Goal: Download file/media

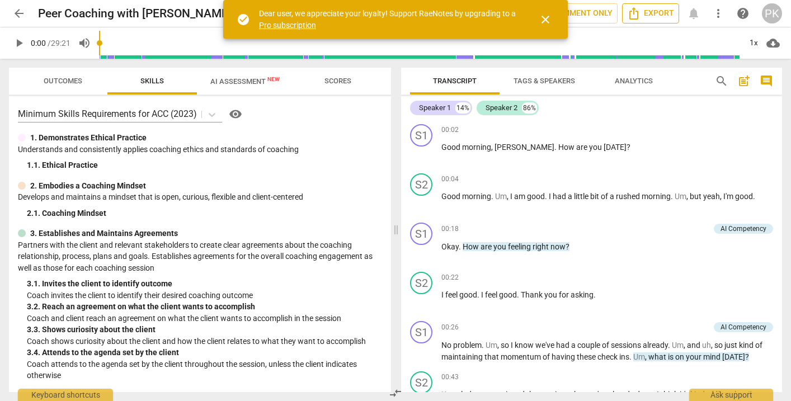
click at [667, 11] on span "Export" at bounding box center [650, 13] width 47 height 13
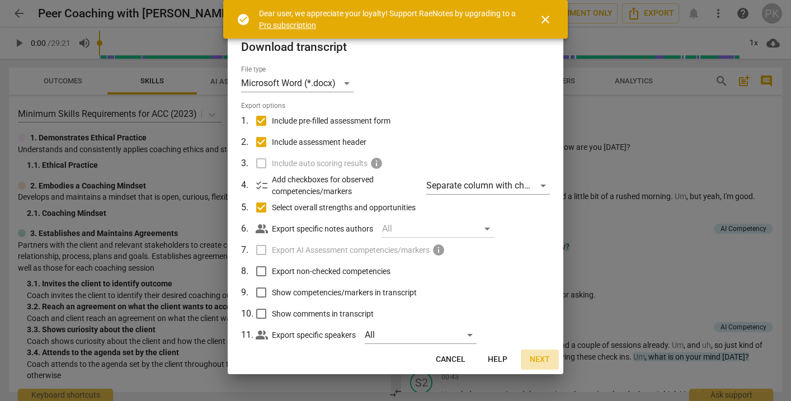
click at [540, 358] on span "Next" at bounding box center [540, 359] width 20 height 11
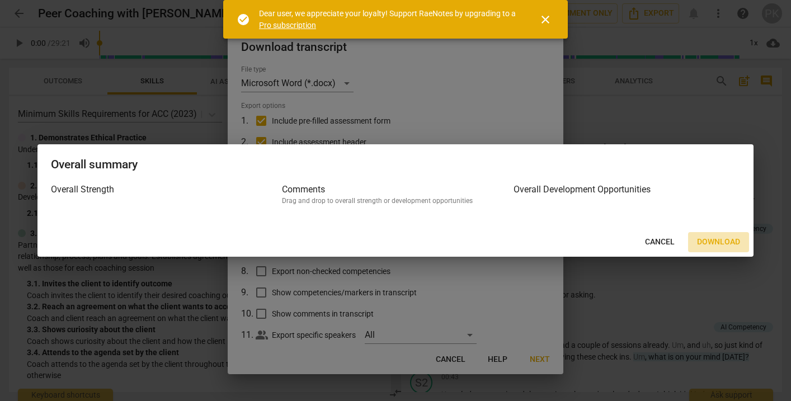
click at [716, 238] on span "Download" at bounding box center [718, 242] width 43 height 11
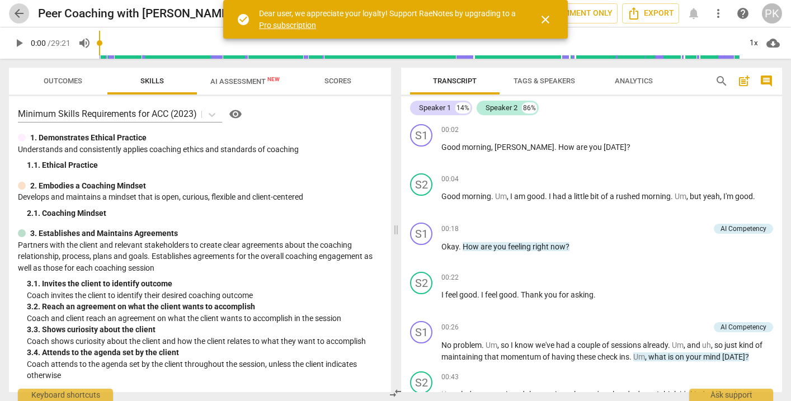
click at [18, 14] on span "arrow_back" at bounding box center [18, 13] width 13 height 13
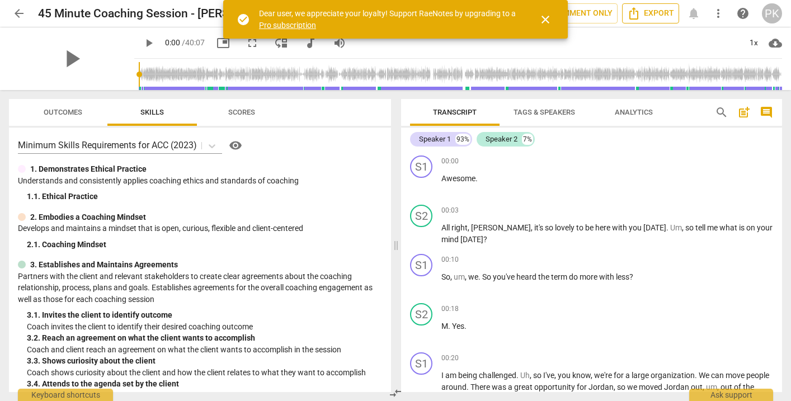
click at [674, 16] on button "Export" at bounding box center [650, 13] width 57 height 20
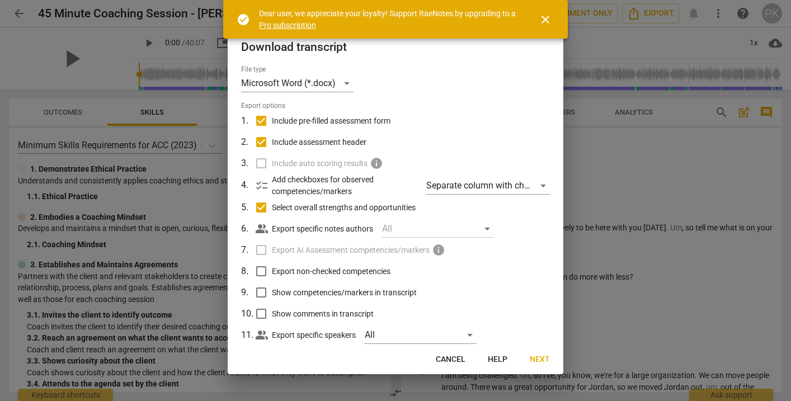
click at [545, 356] on span "Next" at bounding box center [540, 359] width 20 height 11
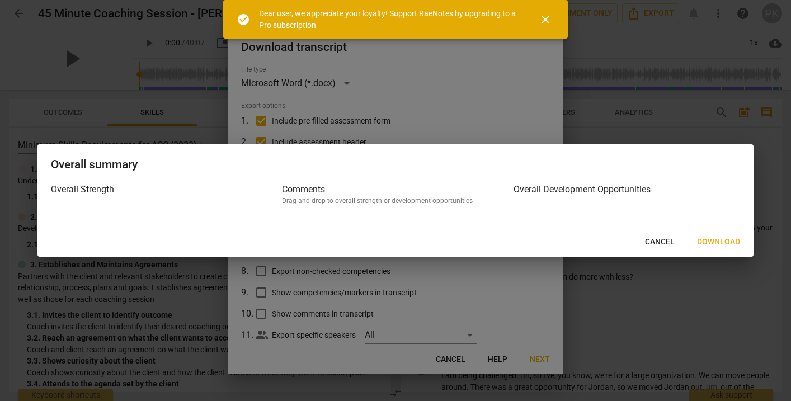
click at [722, 243] on span "Download" at bounding box center [718, 242] width 43 height 11
